Goal: Transaction & Acquisition: Download file/media

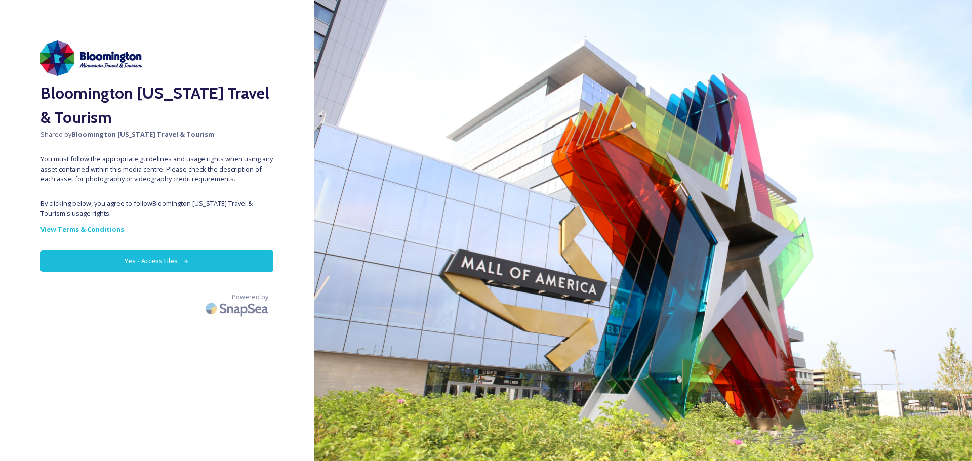
click at [150, 257] on button "Yes - Access Files" at bounding box center [156, 260] width 233 height 21
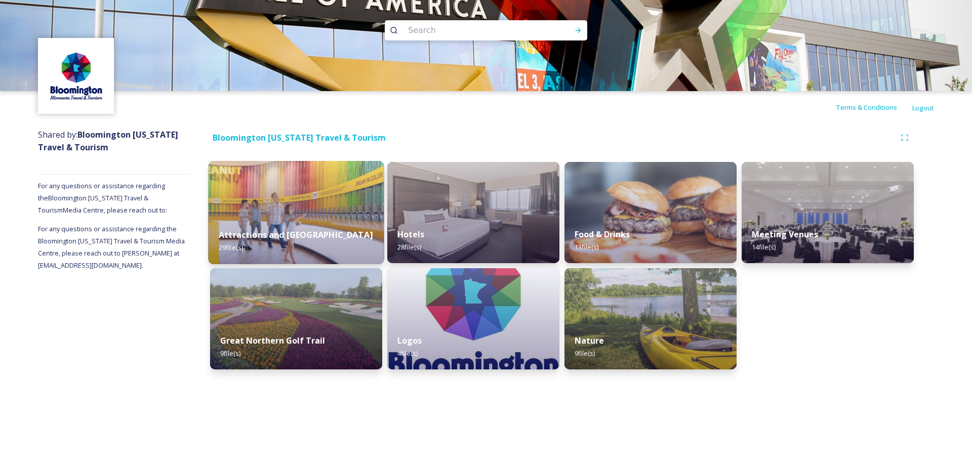
click at [302, 221] on div "Attractions and [GEOGRAPHIC_DATA] 29 file(s)" at bounding box center [296, 241] width 176 height 46
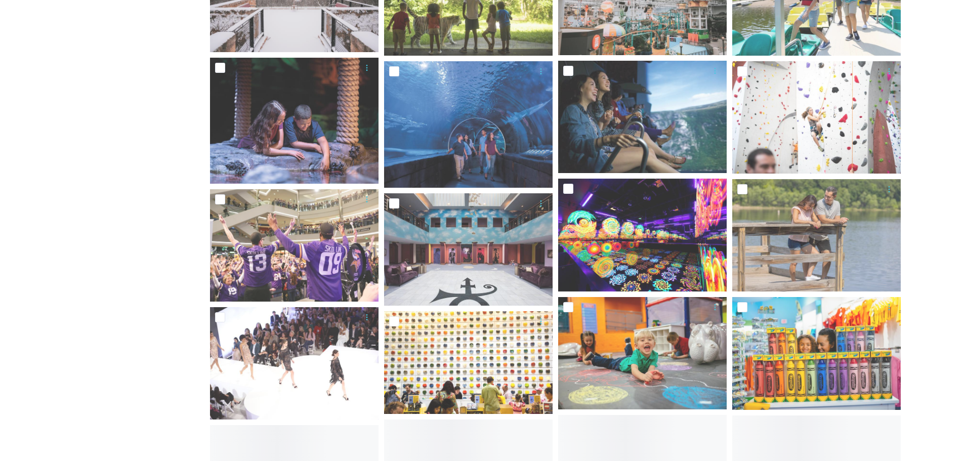
scroll to position [405, 0]
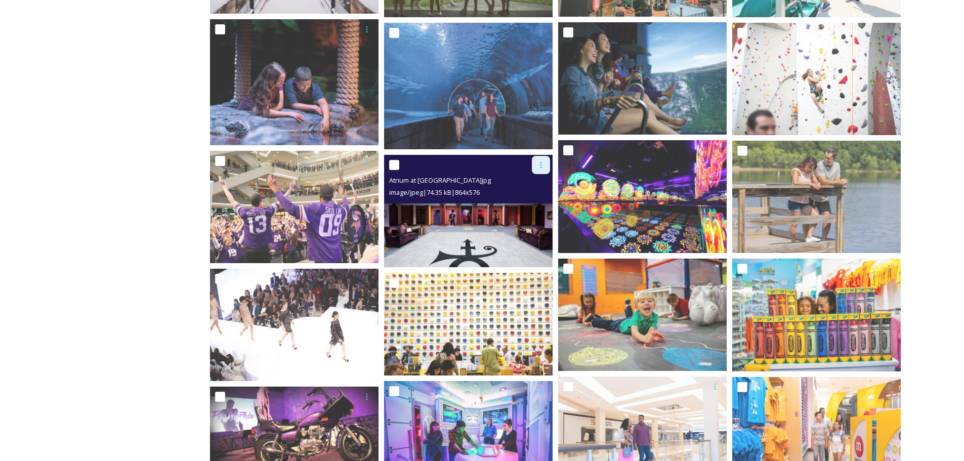
click at [543, 168] on icon at bounding box center [541, 165] width 8 height 8
click at [542, 205] on span "Download" at bounding box center [529, 207] width 31 height 10
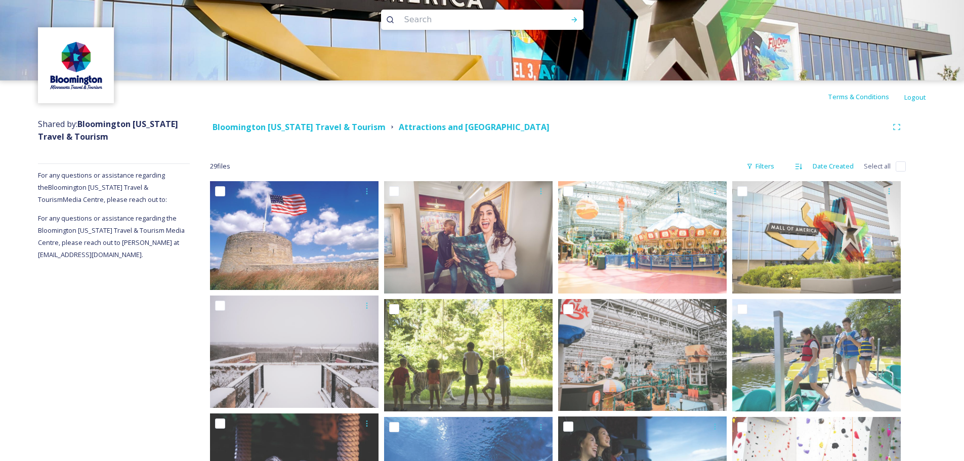
scroll to position [0, 0]
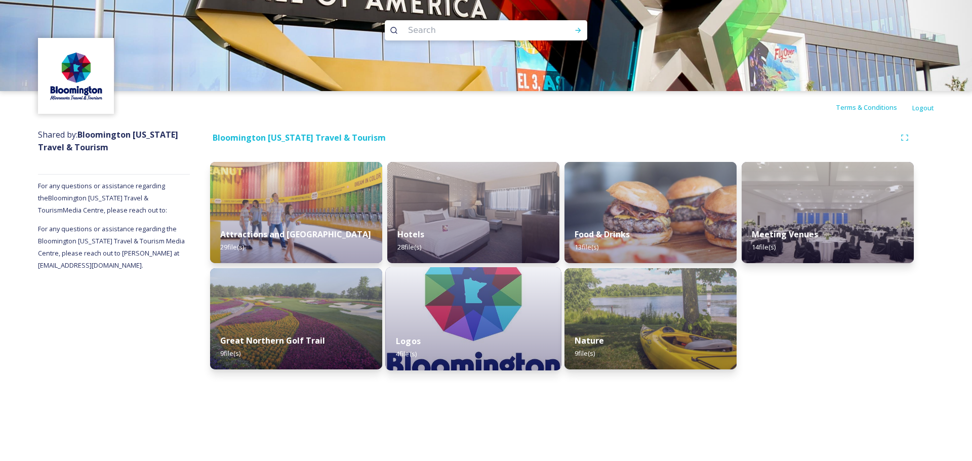
click at [521, 345] on div "Logos 4 file(s)" at bounding box center [474, 347] width 176 height 46
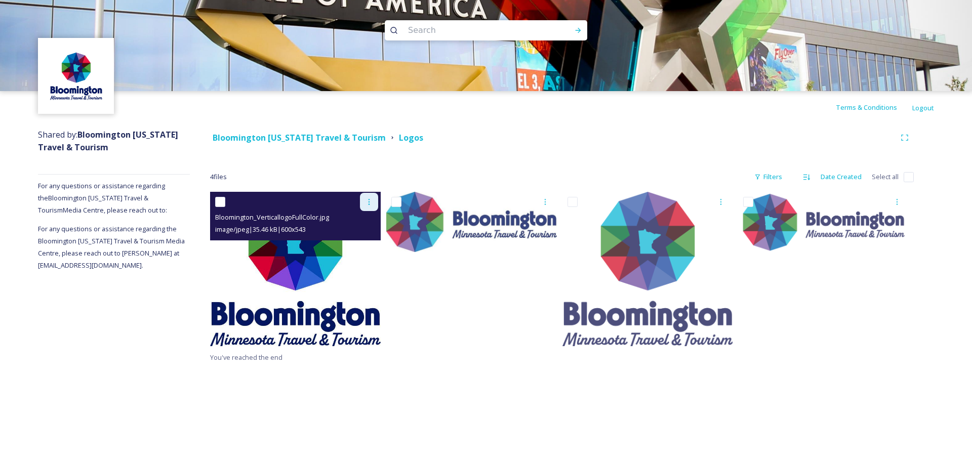
click at [371, 202] on icon at bounding box center [369, 202] width 8 height 8
click at [362, 243] on span "Download" at bounding box center [357, 244] width 31 height 10
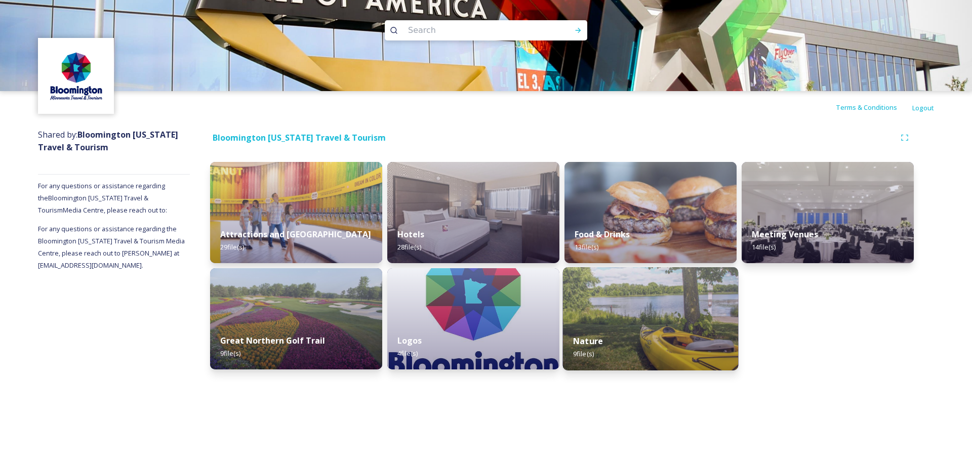
click at [593, 311] on img at bounding box center [651, 318] width 176 height 103
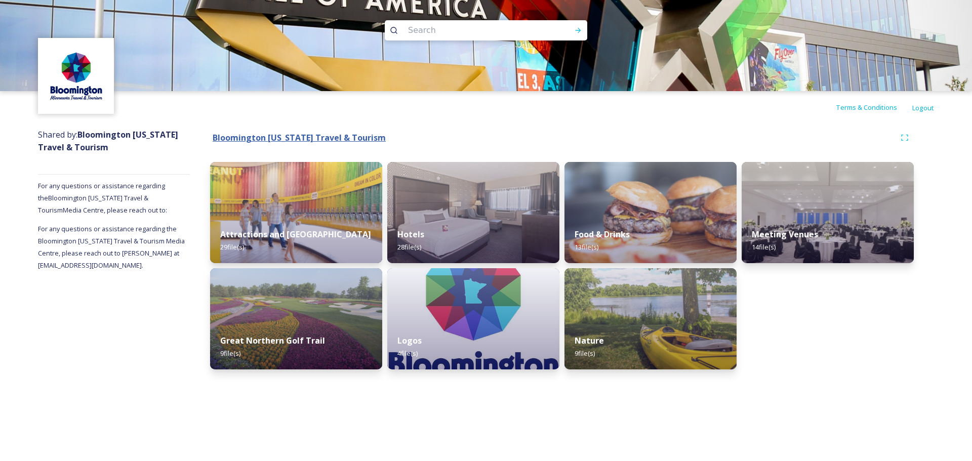
click at [290, 136] on strong "Bloomington [US_STATE] Travel & Tourism" at bounding box center [299, 137] width 173 height 11
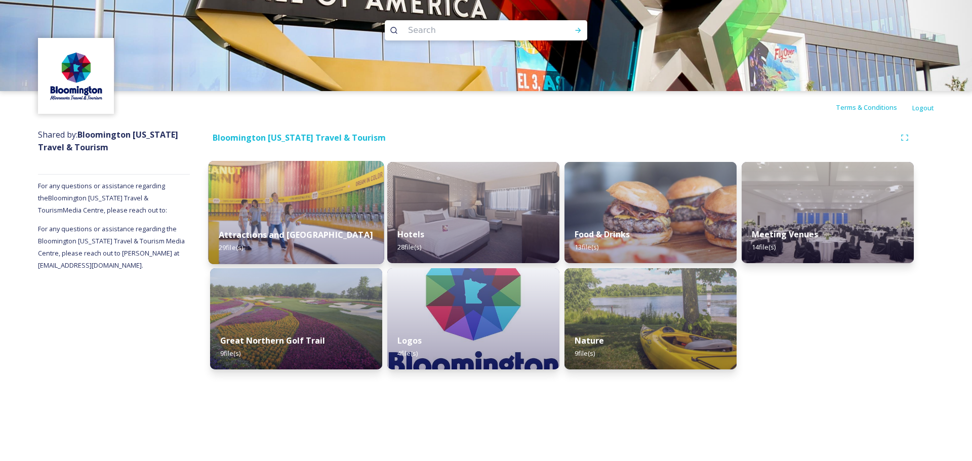
click at [313, 234] on strong "Attractions and [GEOGRAPHIC_DATA]" at bounding box center [296, 234] width 154 height 11
